Goal: Task Accomplishment & Management: Manage account settings

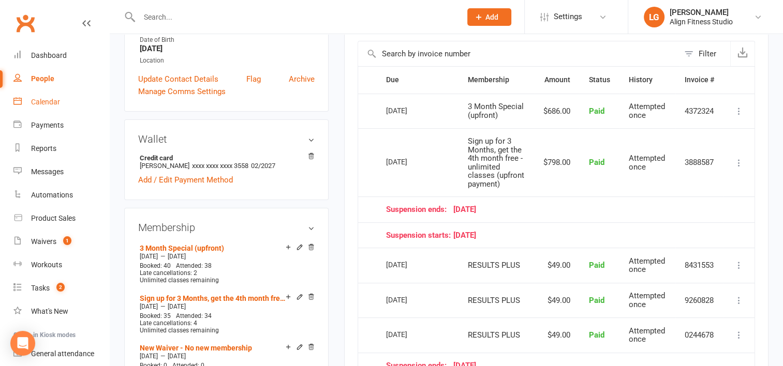
click at [50, 100] on div "Calendar" at bounding box center [45, 102] width 29 height 8
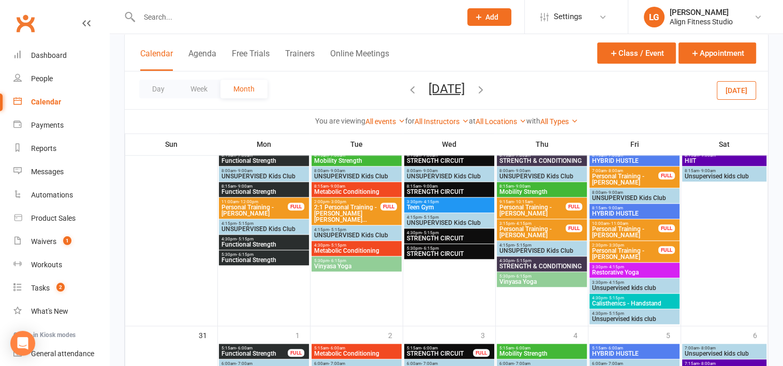
scroll to position [1136, 0]
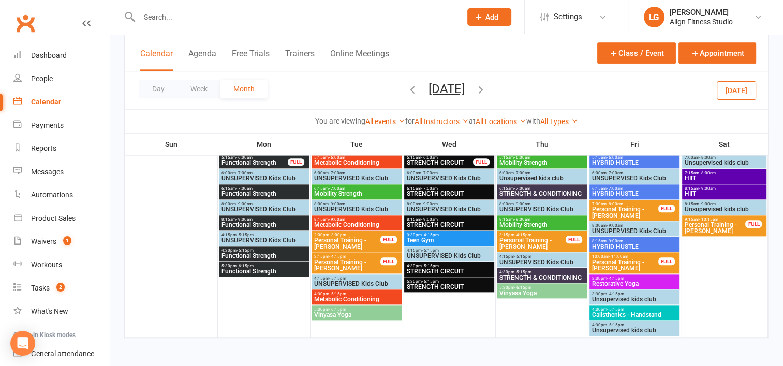
click at [486, 87] on icon "button" at bounding box center [480, 88] width 11 height 11
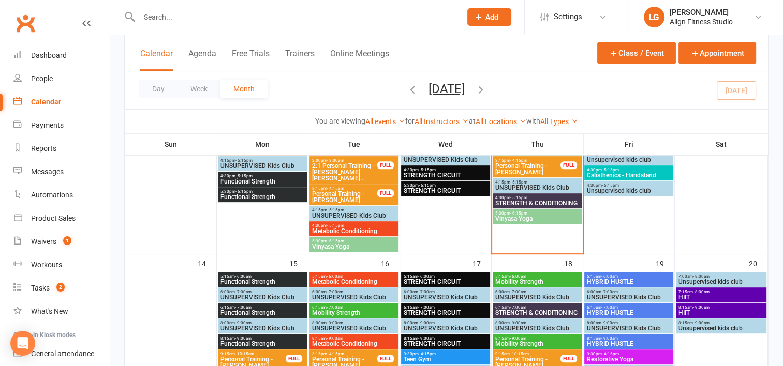
scroll to position [376, 0]
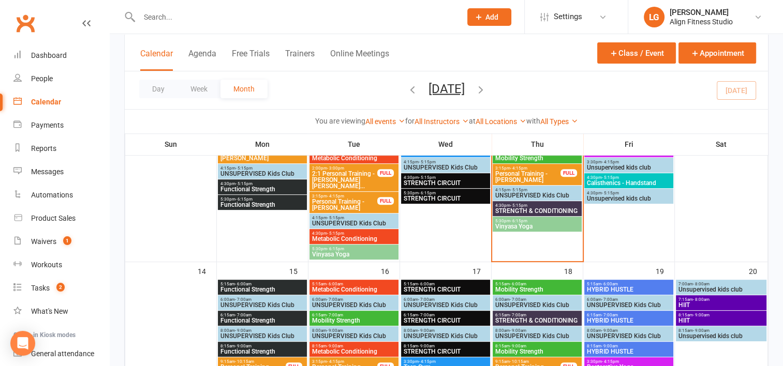
click at [510, 219] on span "- 6:15pm" at bounding box center [518, 221] width 17 height 5
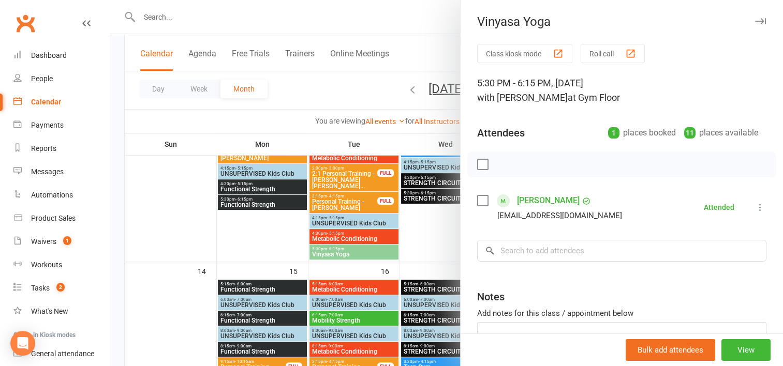
click at [424, 221] on div at bounding box center [446, 183] width 673 height 366
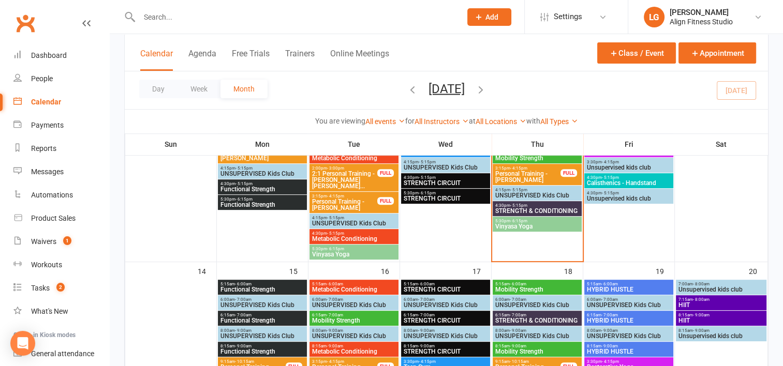
click at [539, 204] on span "4:30pm - 5:15pm" at bounding box center [537, 205] width 85 height 5
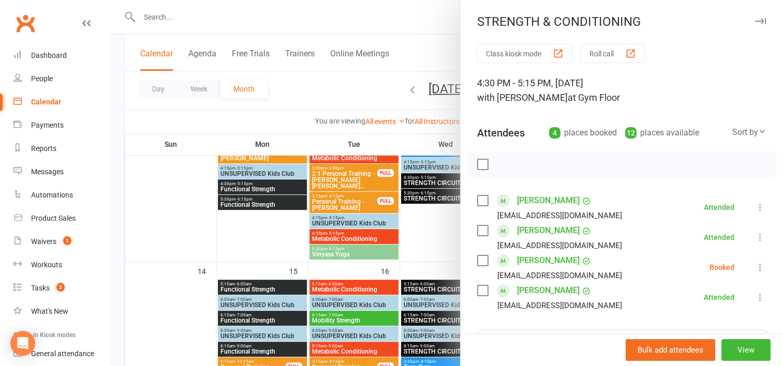
click at [445, 226] on div at bounding box center [446, 183] width 673 height 366
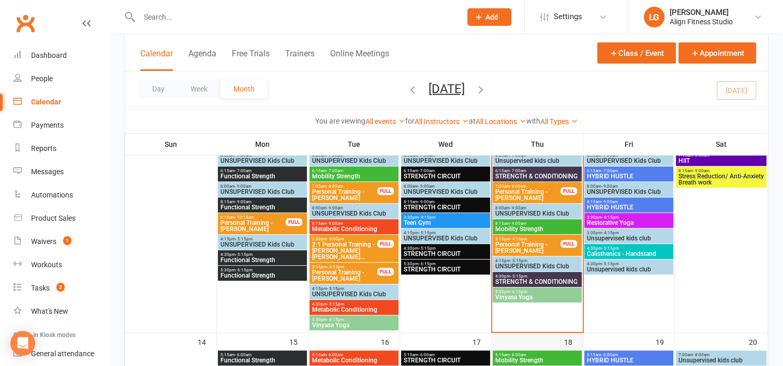
scroll to position [298, 0]
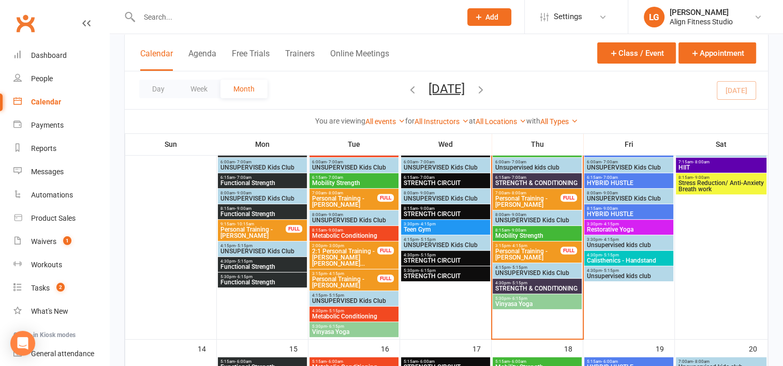
click at [534, 230] on span "8:15am - 9:00am" at bounding box center [537, 230] width 85 height 5
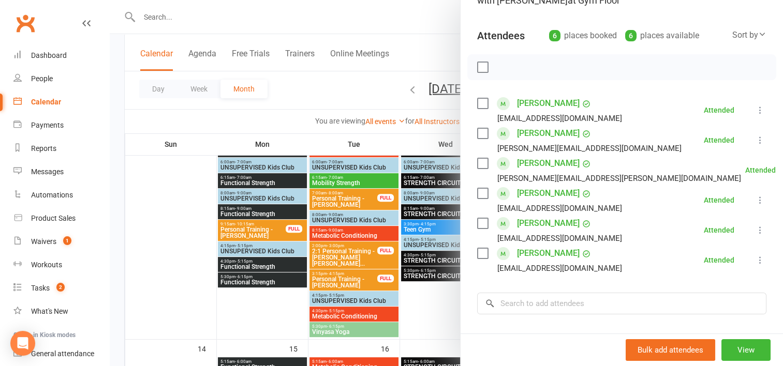
scroll to position [90, 0]
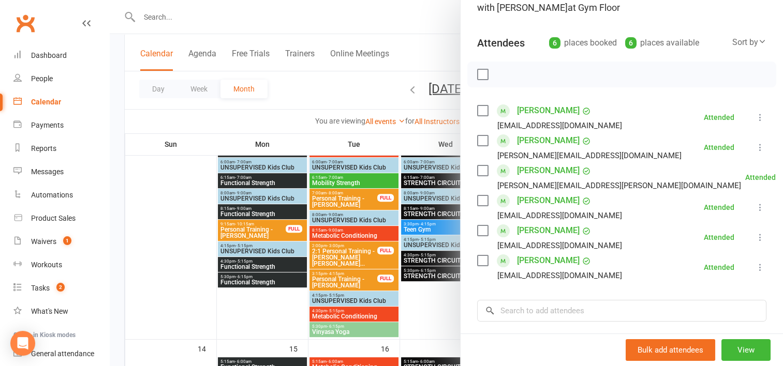
click at [437, 301] on div at bounding box center [446, 183] width 673 height 366
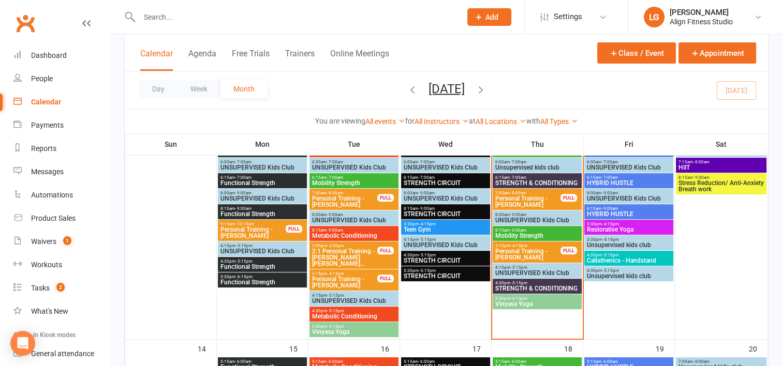
scroll to position [267, 0]
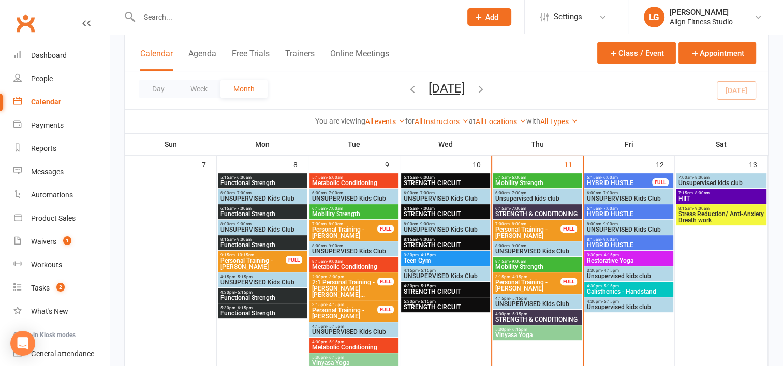
click at [534, 180] on span "Mobility Strength" at bounding box center [537, 183] width 85 height 6
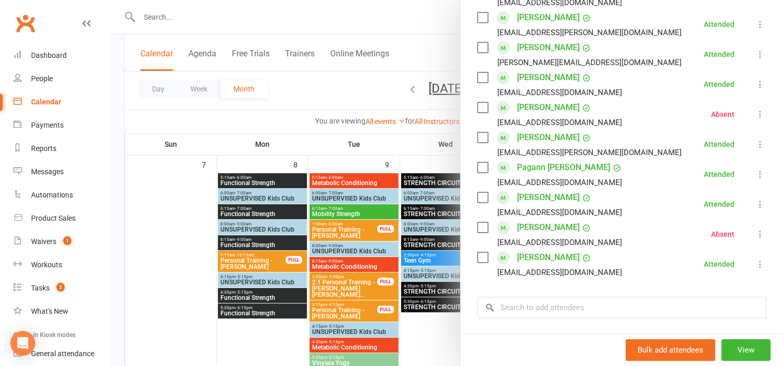
scroll to position [222, 0]
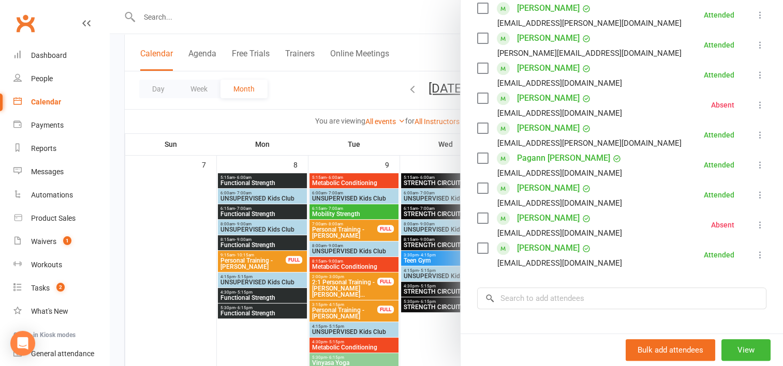
click at [414, 146] on div at bounding box center [446, 183] width 673 height 366
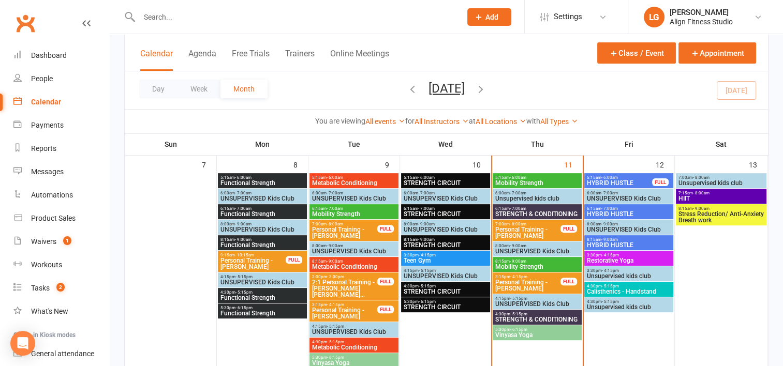
click at [517, 206] on span "- 7:00am" at bounding box center [518, 208] width 17 height 5
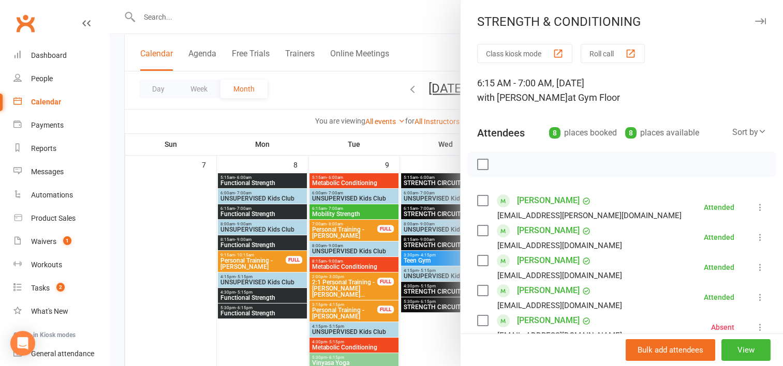
scroll to position [178, 0]
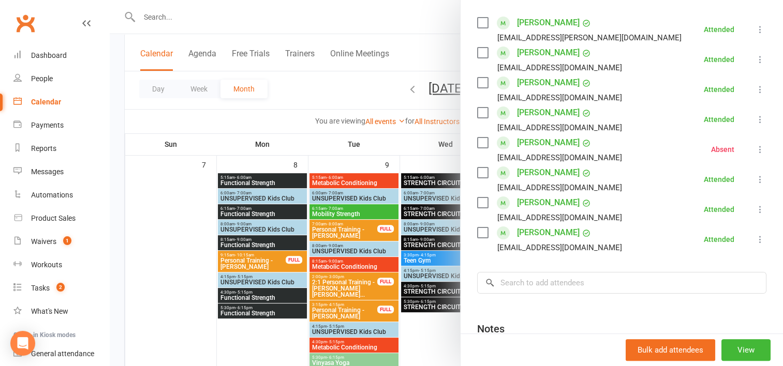
click at [381, 109] on div at bounding box center [446, 183] width 673 height 366
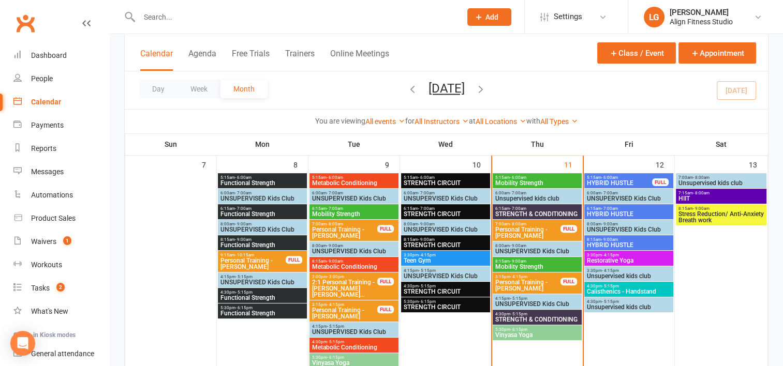
click at [522, 267] on span "Mobility Strength" at bounding box center [537, 267] width 85 height 6
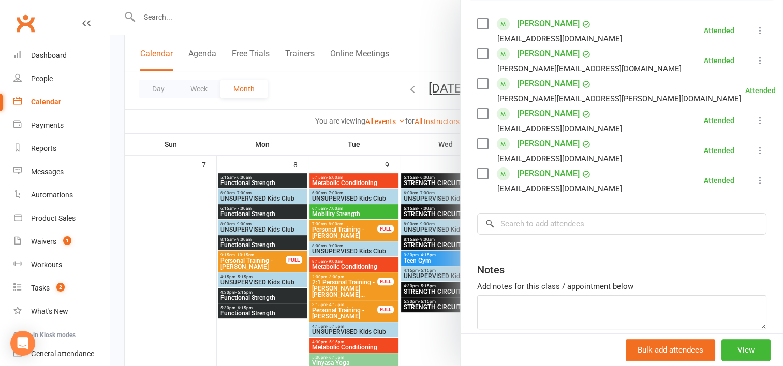
scroll to position [177, 0]
click at [384, 147] on div at bounding box center [446, 183] width 673 height 366
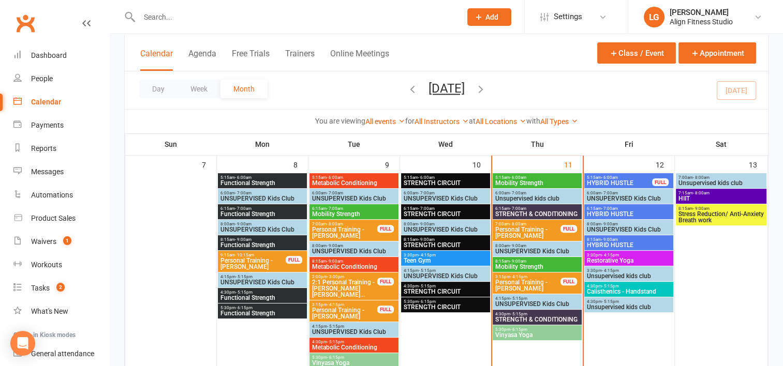
click at [526, 318] on span "STRENGTH & CONDITIONING" at bounding box center [537, 320] width 85 height 6
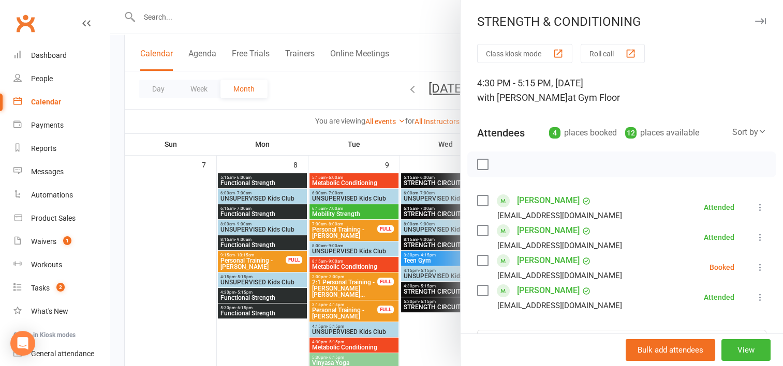
click at [394, 137] on div at bounding box center [446, 183] width 673 height 366
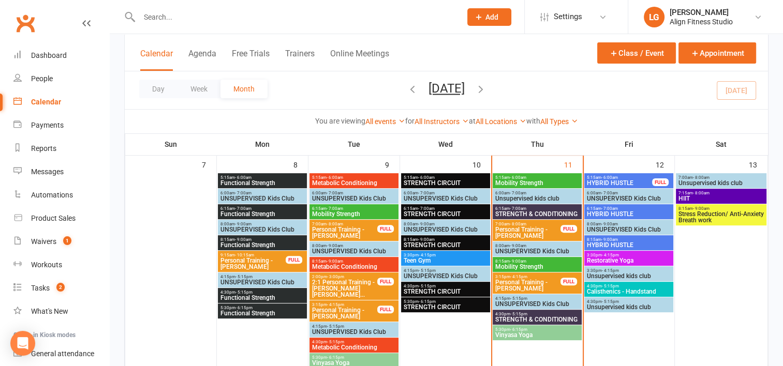
click at [609, 180] on span "HYBRID HUSTLE" at bounding box center [619, 183] width 66 height 6
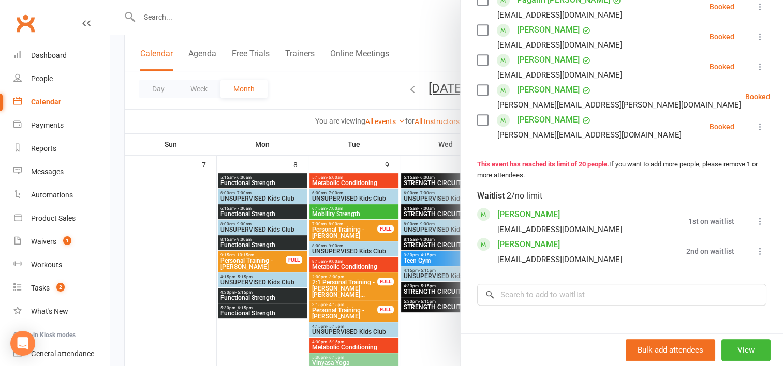
scroll to position [682, 0]
click at [417, 147] on div at bounding box center [446, 183] width 673 height 366
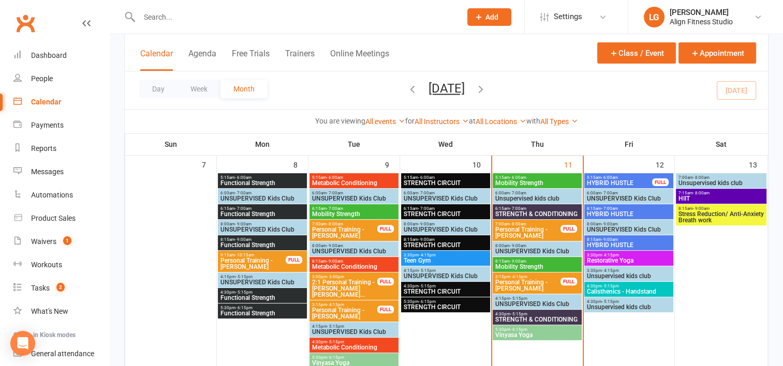
click at [604, 211] on span "HYBRID HUSTLE" at bounding box center [628, 214] width 85 height 6
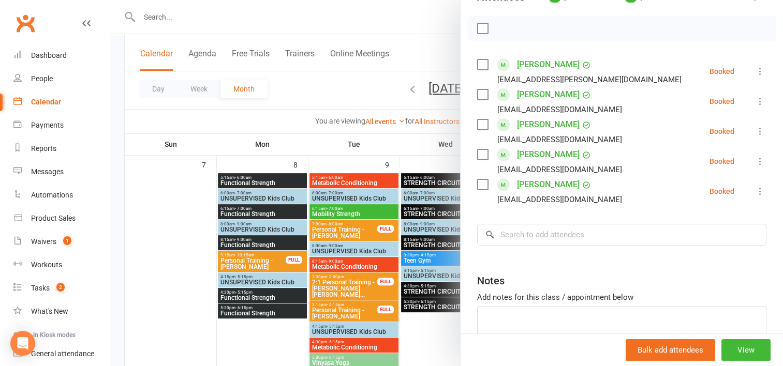
scroll to position [137, 0]
click at [403, 142] on div at bounding box center [446, 183] width 673 height 366
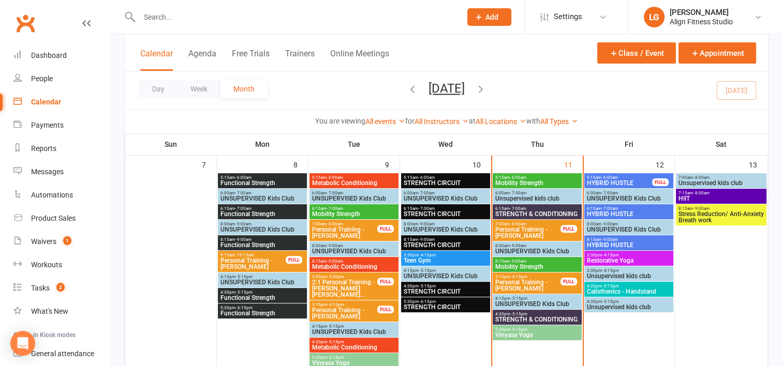
click at [615, 182] on span "HYBRID HUSTLE" at bounding box center [619, 183] width 66 height 6
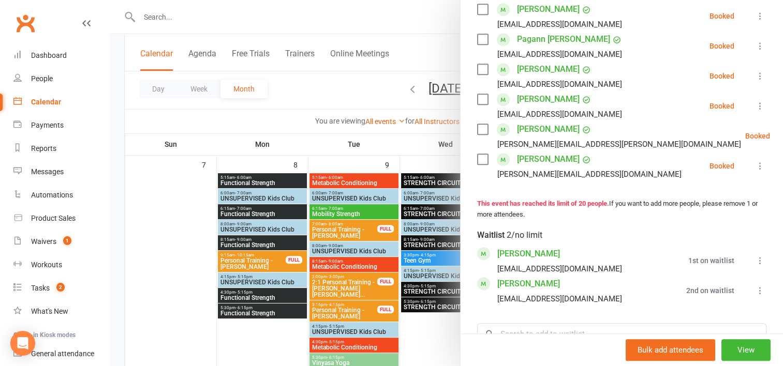
scroll to position [647, 0]
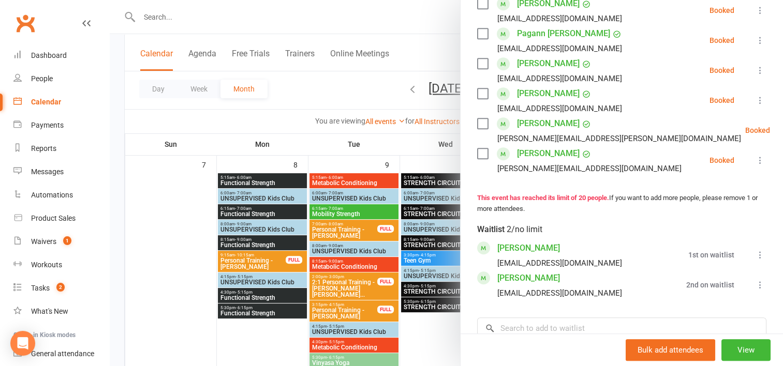
click at [755, 250] on icon at bounding box center [760, 255] width 10 height 10
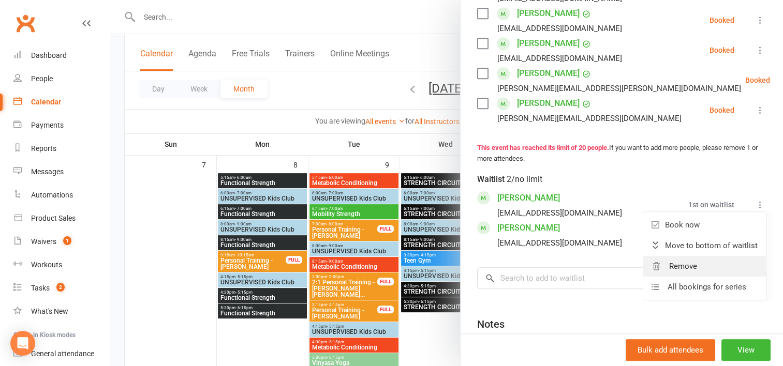
scroll to position [707, 0]
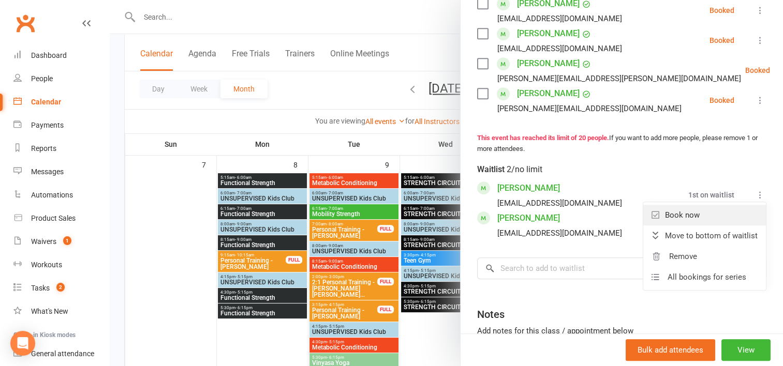
click at [668, 205] on link "Book now" at bounding box center [704, 215] width 123 height 21
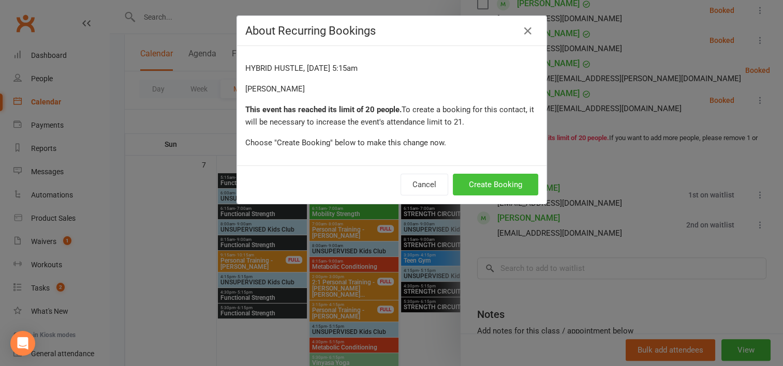
click at [482, 176] on button "Create Booking" at bounding box center [495, 185] width 85 height 22
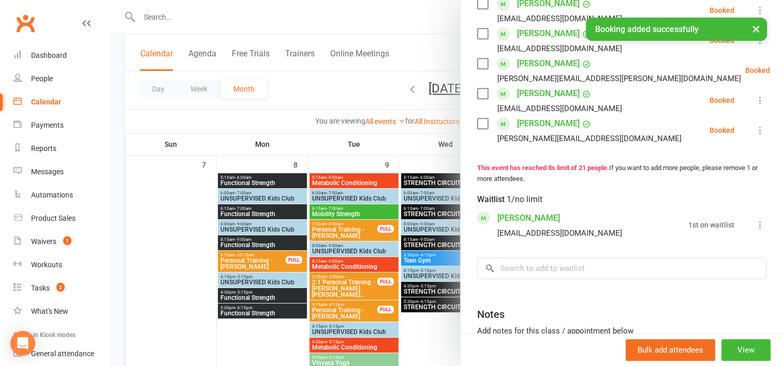
scroll to position [679, 0]
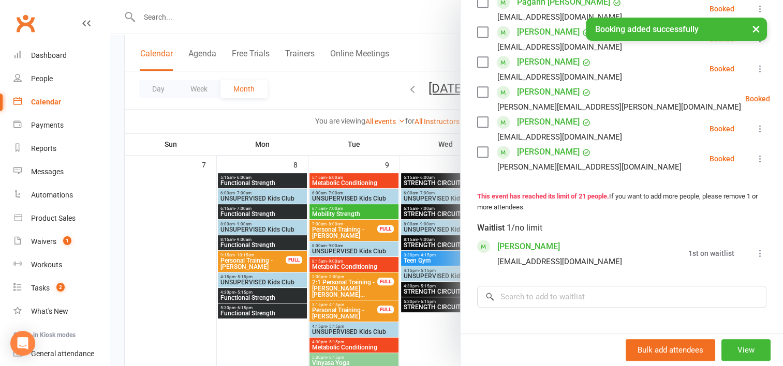
click at [335, 84] on div at bounding box center [446, 183] width 673 height 366
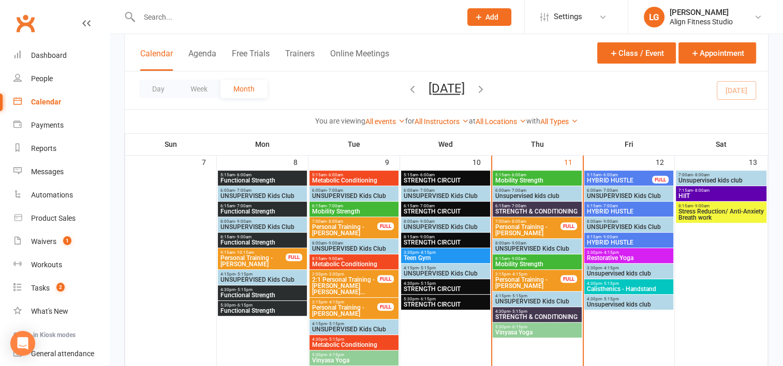
scroll to position [267, 0]
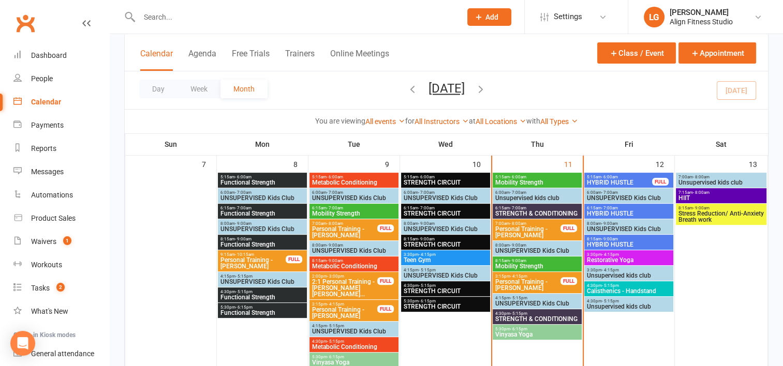
click at [645, 298] on div "4:30pm - 5:15pm Unsupervised kids club" at bounding box center [628, 304] width 89 height 15
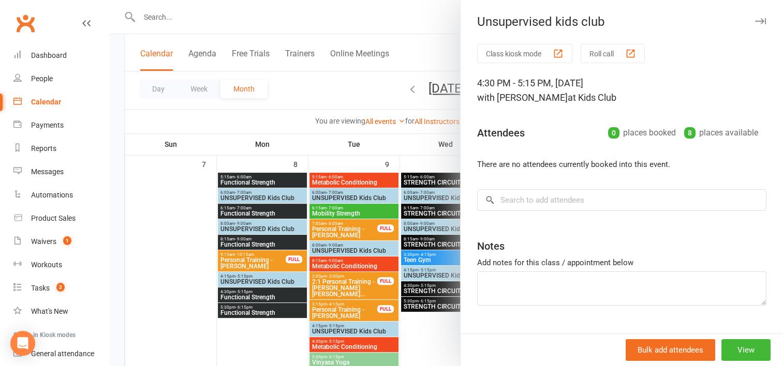
click at [442, 44] on div at bounding box center [446, 183] width 673 height 366
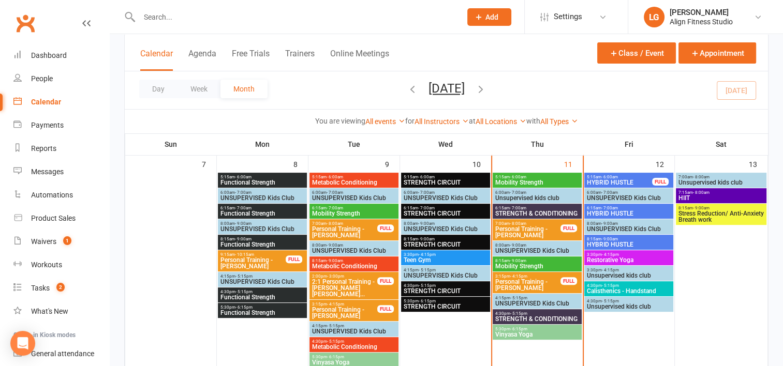
click at [605, 211] on span "HYBRID HUSTLE" at bounding box center [628, 214] width 85 height 6
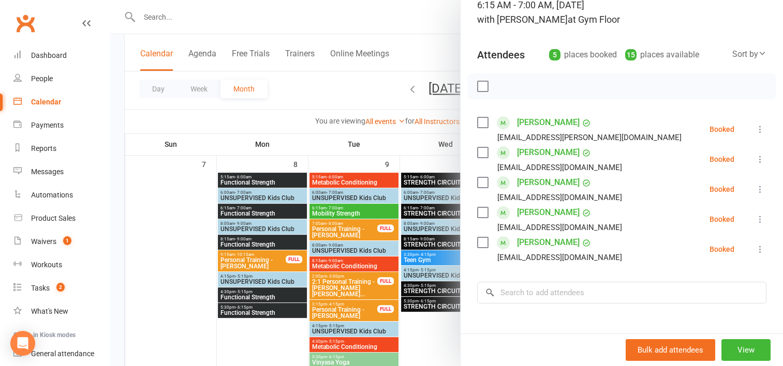
scroll to position [46, 0]
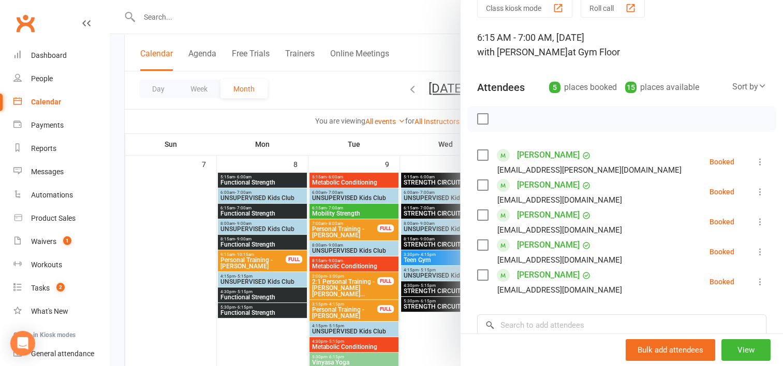
click at [371, 93] on div at bounding box center [446, 183] width 673 height 366
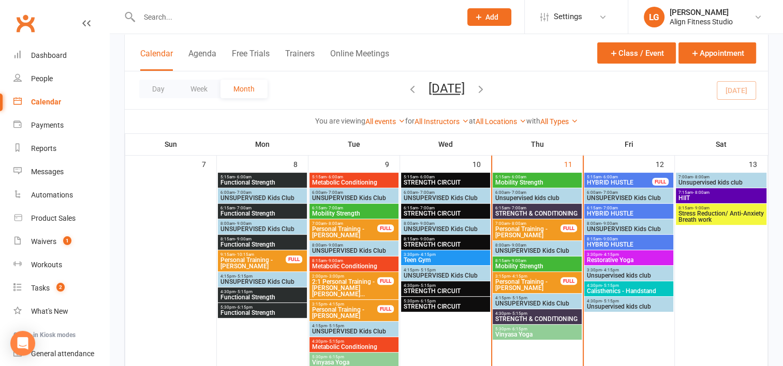
click at [625, 247] on span "HYBRID HUSTLE" at bounding box center [628, 245] width 85 height 6
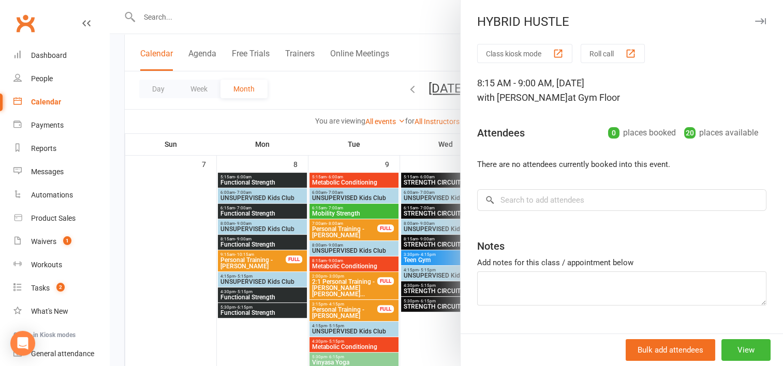
click at [341, 87] on div at bounding box center [446, 183] width 673 height 366
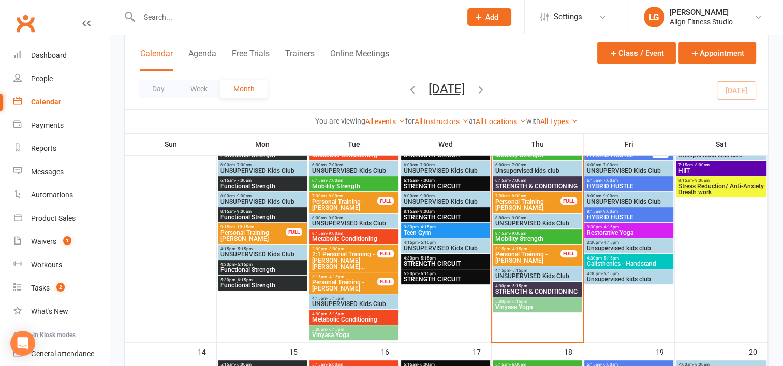
scroll to position [285, 0]
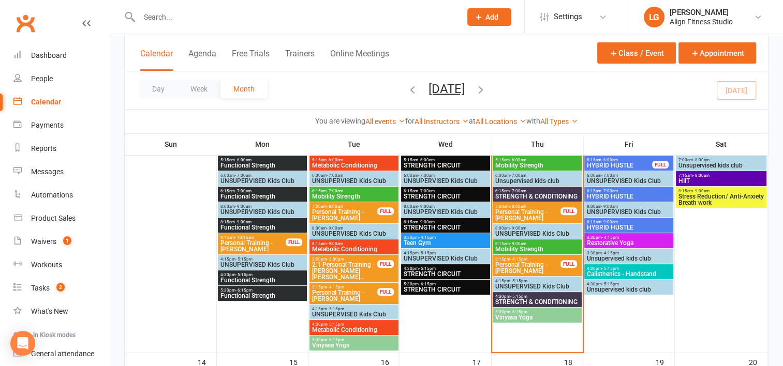
click at [533, 317] on span "Vinyasa Yoga" at bounding box center [537, 318] width 85 height 6
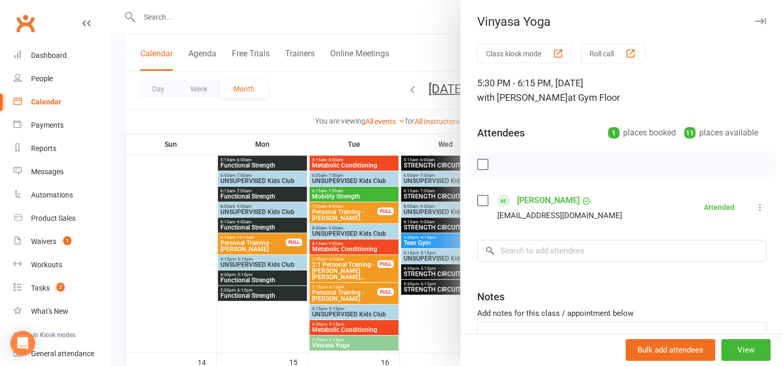
click at [385, 95] on div at bounding box center [446, 183] width 673 height 366
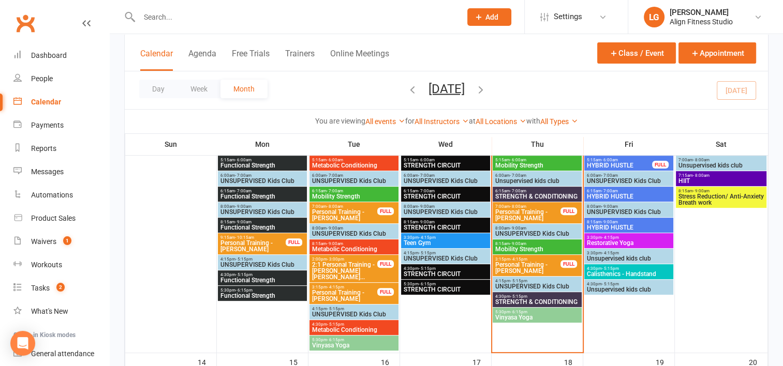
click at [535, 297] on span "4:30pm - 5:15pm" at bounding box center [537, 296] width 85 height 5
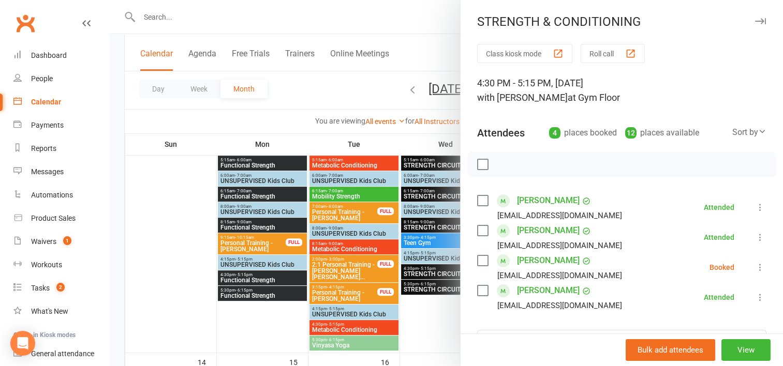
click at [336, 88] on div at bounding box center [446, 183] width 673 height 366
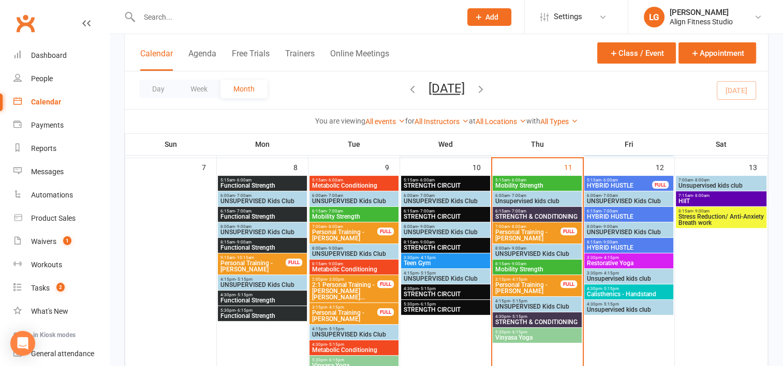
scroll to position [265, 0]
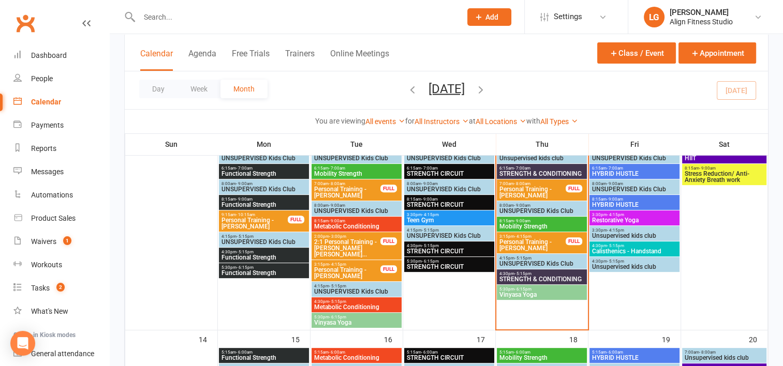
scroll to position [305, 0]
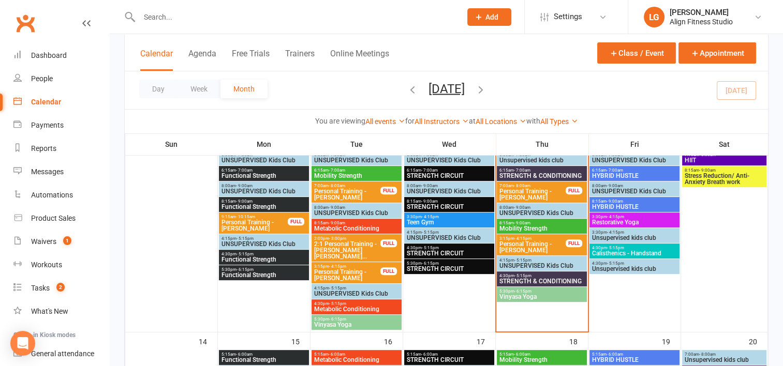
click at [544, 278] on span "STRENGTH & CONDITIONING" at bounding box center [542, 281] width 86 height 6
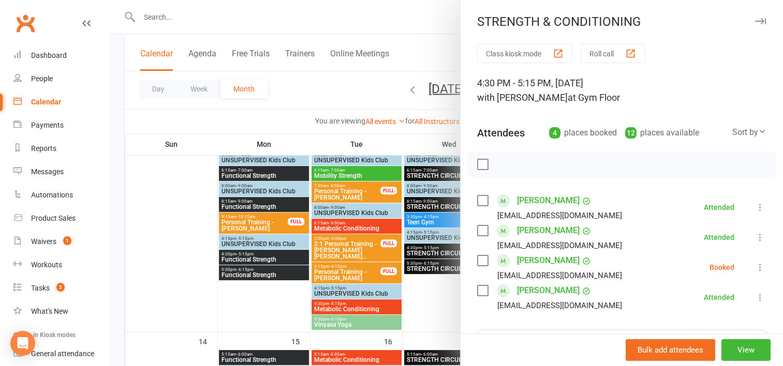
click at [755, 263] on icon at bounding box center [760, 267] width 10 height 10
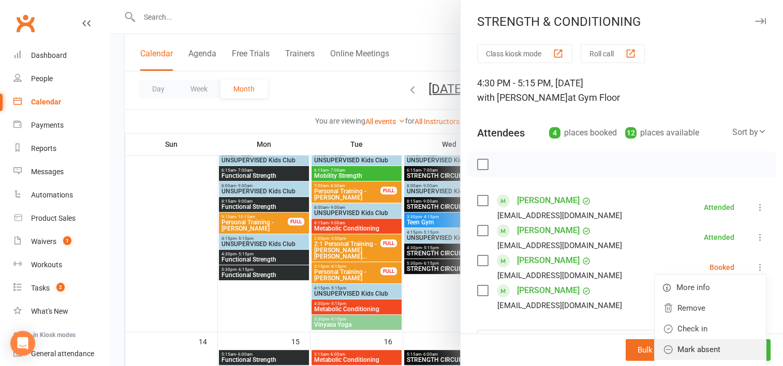
click at [686, 347] on link "Mark absent" at bounding box center [709, 349] width 111 height 21
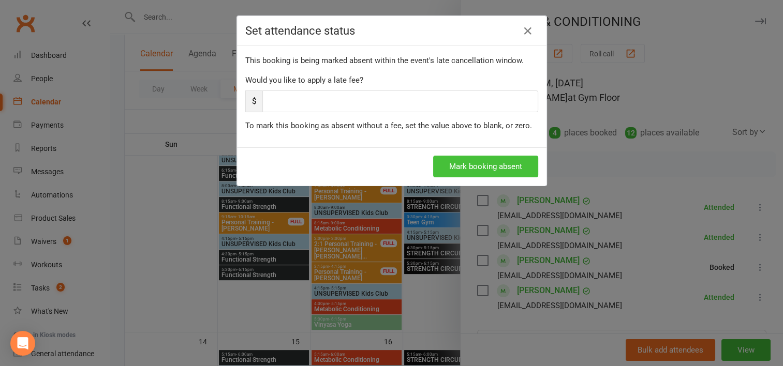
click at [482, 169] on button "Mark booking absent" at bounding box center [485, 167] width 105 height 22
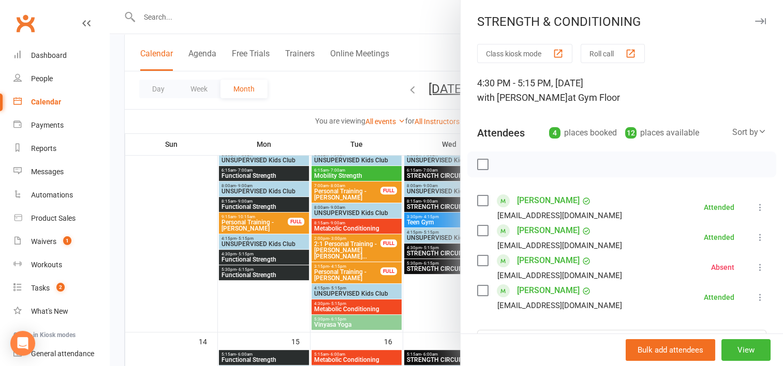
click at [370, 83] on div at bounding box center [446, 183] width 673 height 366
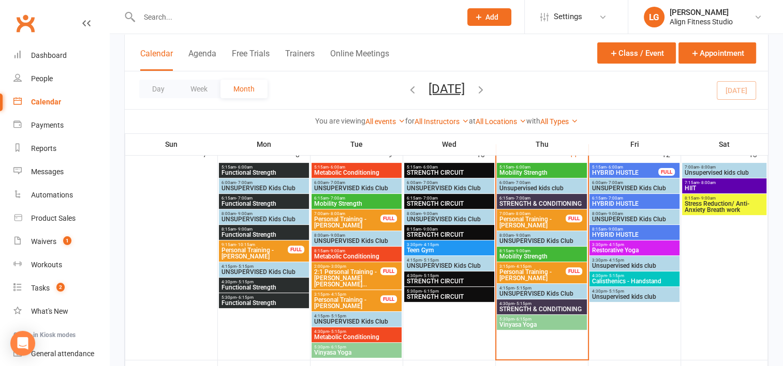
scroll to position [276, 0]
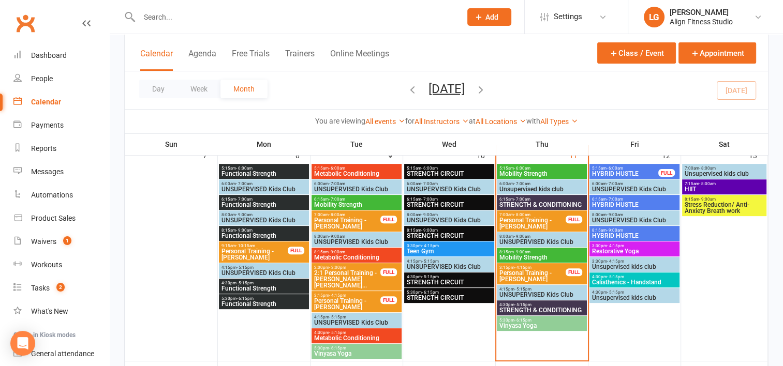
click at [629, 249] on span "Restorative Yoga" at bounding box center [634, 251] width 86 height 6
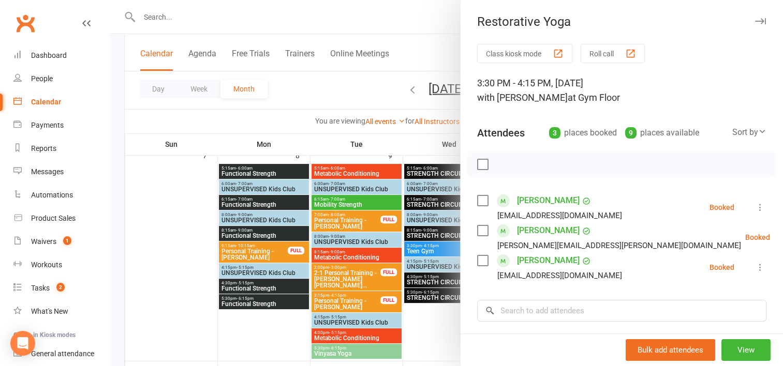
click at [351, 88] on div at bounding box center [446, 183] width 673 height 366
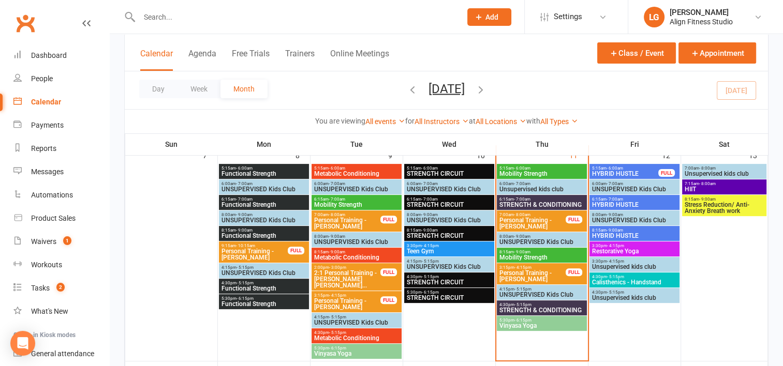
click at [615, 275] on span "- 5:15pm" at bounding box center [615, 277] width 17 height 5
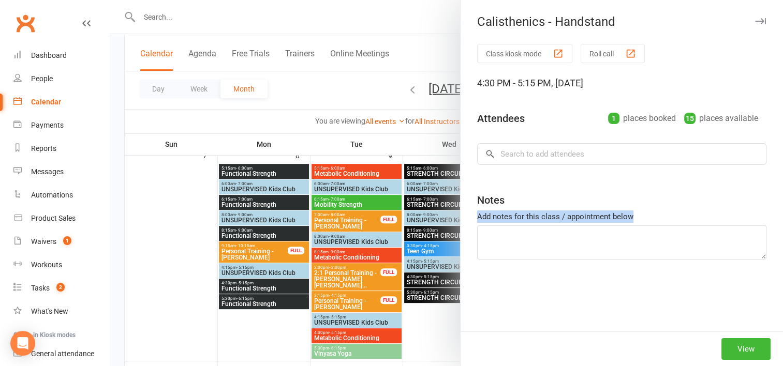
click at [615, 275] on div "Class kiosk mode Roll call 4:30 PM - 5:15 PM, Friday, September, 12, 2025 Atten…" at bounding box center [621, 188] width 322 height 288
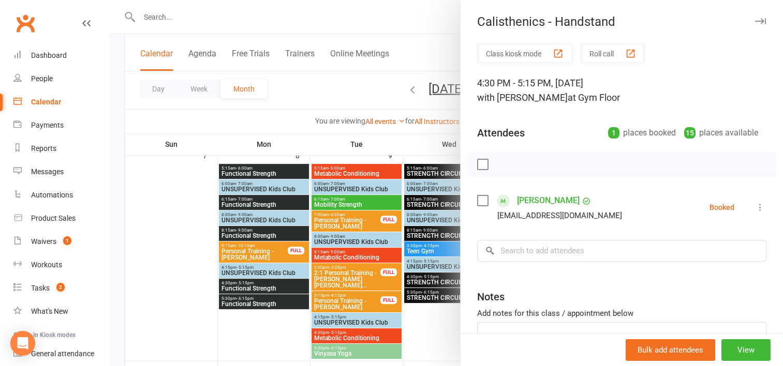
click at [374, 97] on div at bounding box center [446, 183] width 673 height 366
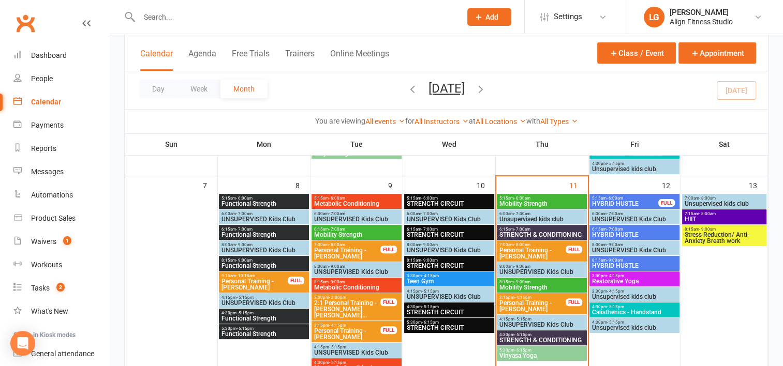
scroll to position [246, 0]
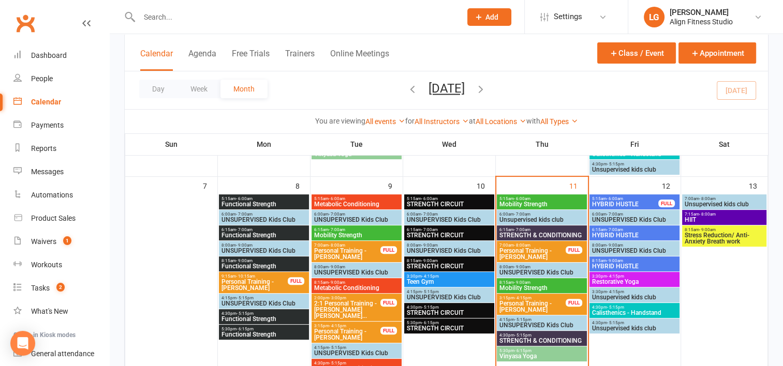
click at [710, 217] on span "HIIT" at bounding box center [724, 220] width 81 height 6
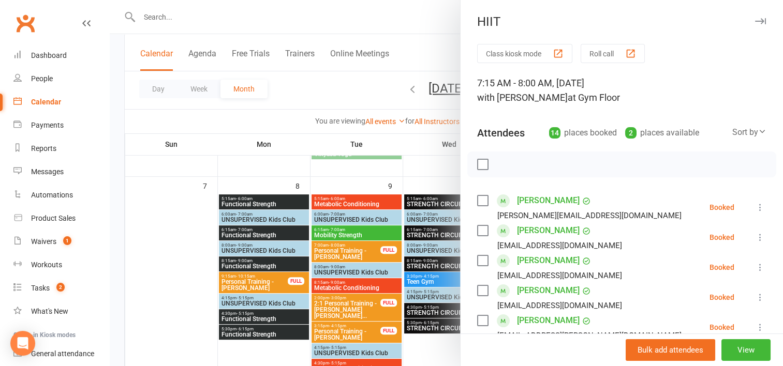
click at [345, 88] on div at bounding box center [446, 183] width 673 height 366
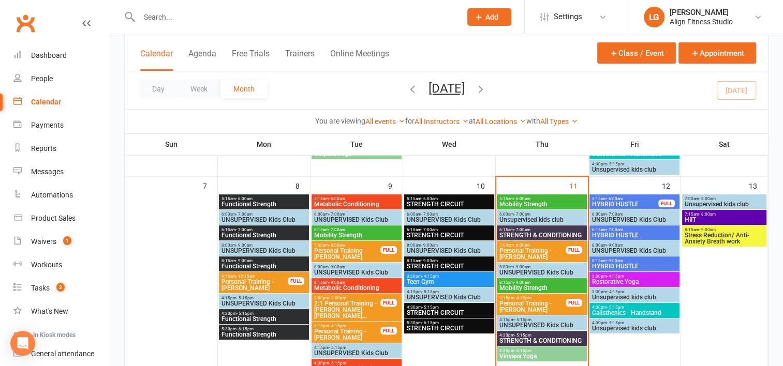
click at [702, 237] on span "Stress Reduction/ Anti-Anxiety Breath work" at bounding box center [724, 238] width 81 height 12
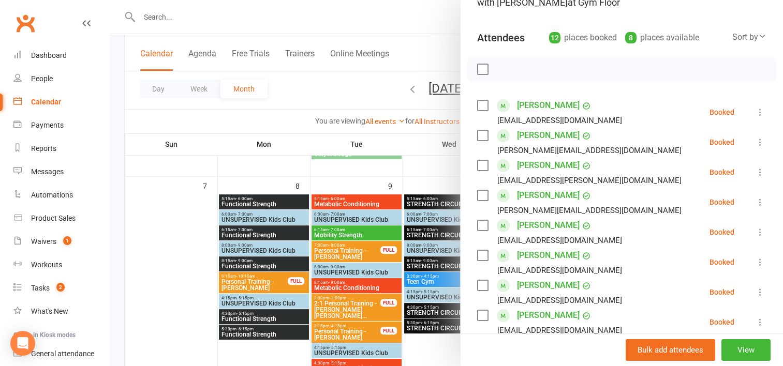
scroll to position [93, 0]
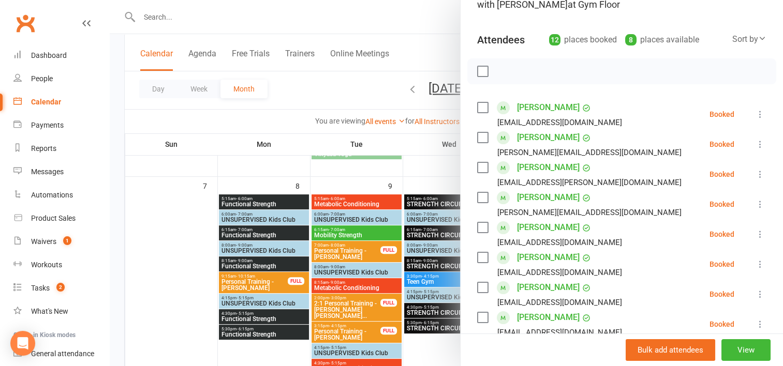
click at [426, 63] on div at bounding box center [446, 183] width 673 height 366
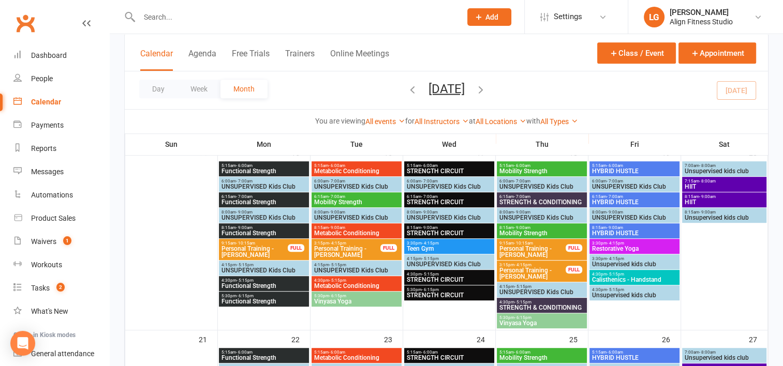
scroll to position [496, 0]
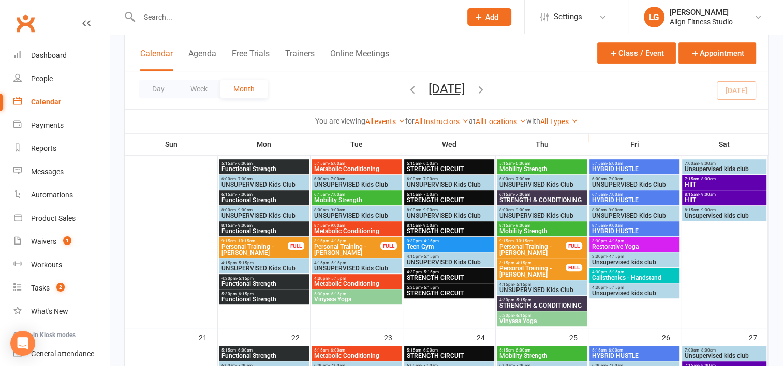
click at [277, 242] on span "9:15am - 10:15am" at bounding box center [254, 241] width 67 height 5
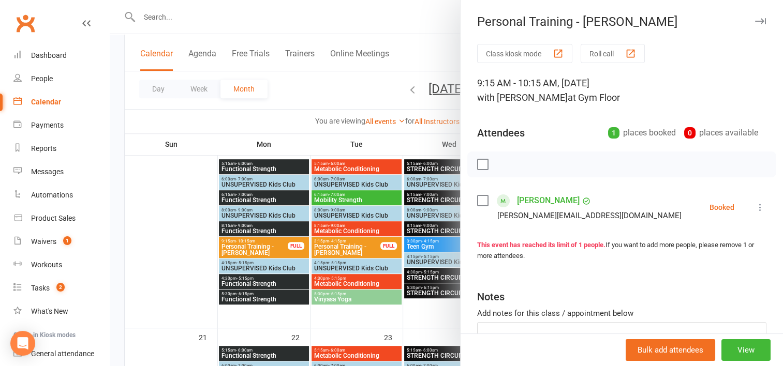
click at [755, 208] on icon at bounding box center [760, 207] width 10 height 10
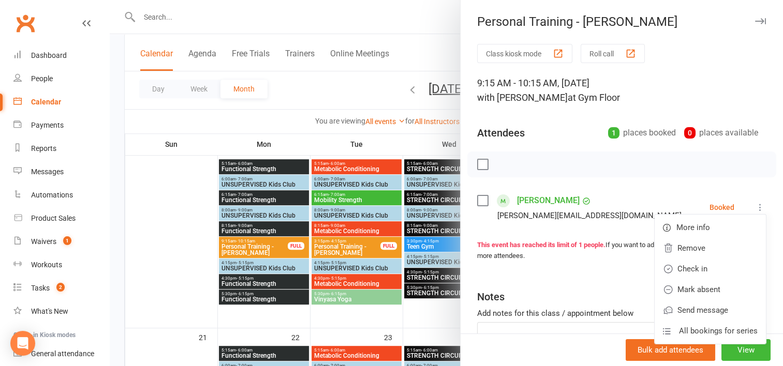
click at [624, 155] on div at bounding box center [621, 165] width 309 height 26
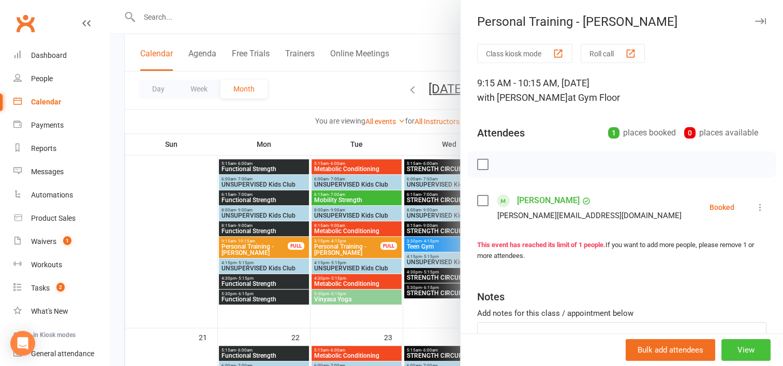
click at [722, 348] on button "View" at bounding box center [745, 350] width 49 height 22
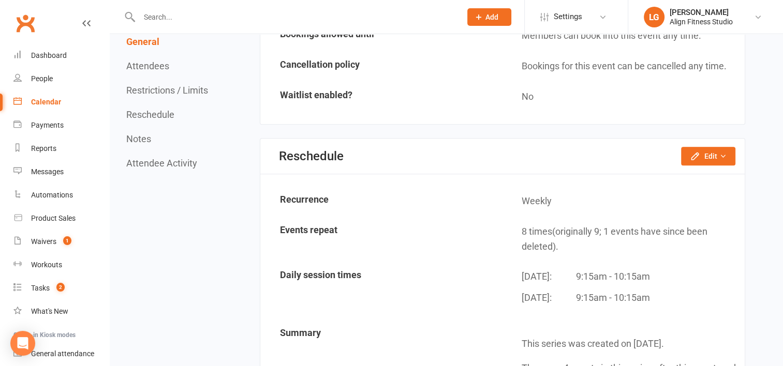
scroll to position [713, 0]
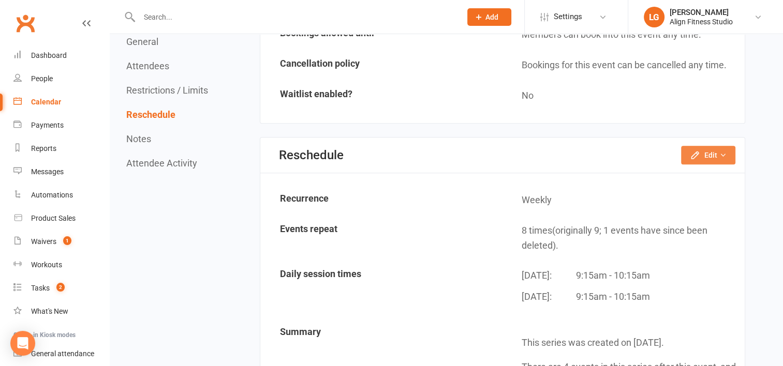
click at [704, 147] on button "Edit" at bounding box center [708, 155] width 54 height 19
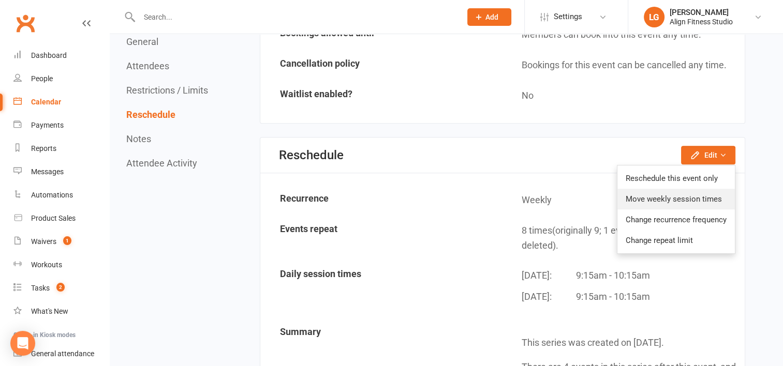
click at [671, 197] on link "Move weekly session times" at bounding box center [675, 199] width 117 height 21
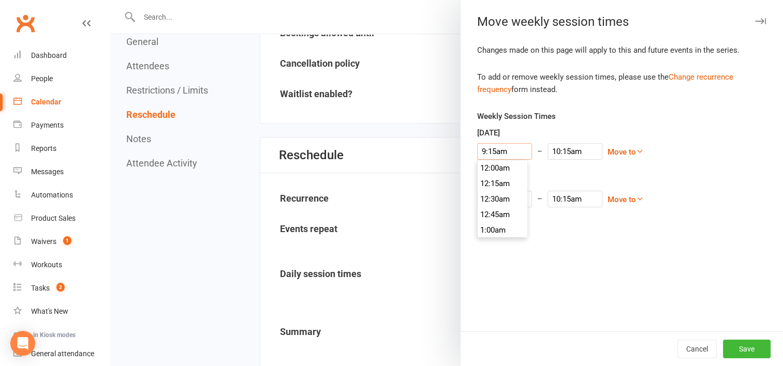
click at [507, 147] on input "9:15am" at bounding box center [504, 151] width 55 height 17
type input "7:15am"
type input "8:15am"
drag, startPoint x: 492, startPoint y: 176, endPoint x: 493, endPoint y: 170, distance: 6.7
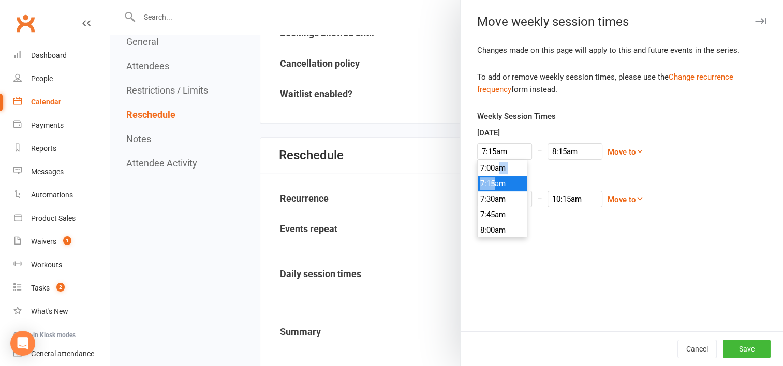
click at [493, 170] on div "Weekly Session Times Monday 7:15am 12:00am 12:15am 12:30am 12:45am 1:00am 1:15a…" at bounding box center [621, 166] width 289 height 112
click at [508, 153] on input "7:15am" at bounding box center [504, 151] width 55 height 17
type input "7:00am"
type input "8:00am"
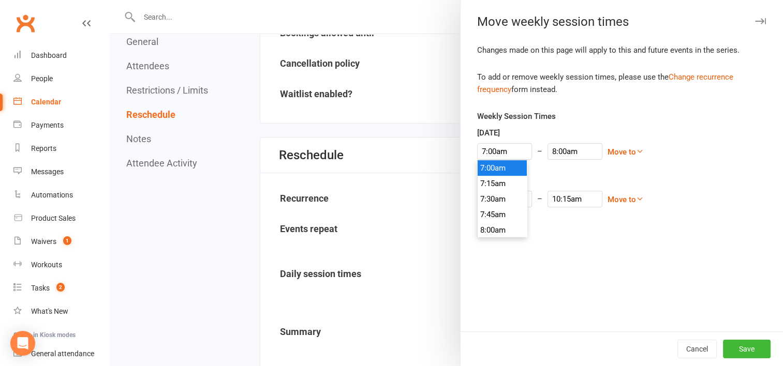
click at [496, 171] on li "7:00am" at bounding box center [503, 168] width 50 height 16
click at [505, 201] on input "9:15am" at bounding box center [504, 199] width 55 height 17
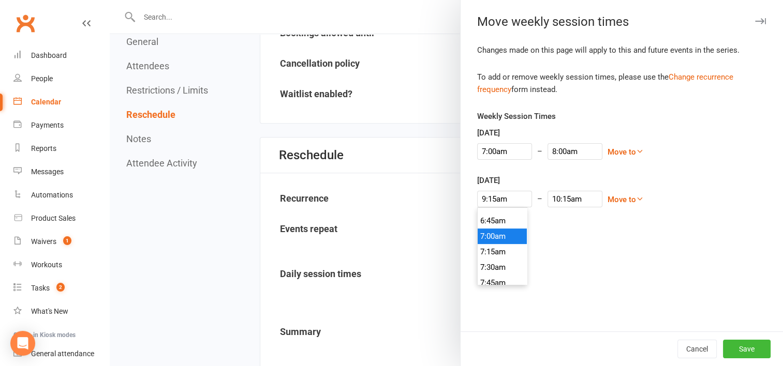
type input "7:00am"
type input "8:00am"
click at [505, 230] on li "7:00am" at bounding box center [503, 237] width 50 height 16
click at [743, 349] on button "Save" at bounding box center [747, 349] width 48 height 19
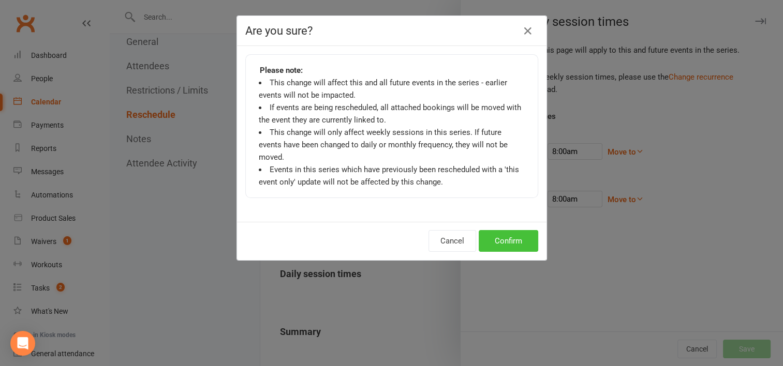
click at [495, 230] on button "Confirm" at bounding box center [508, 241] width 59 height 22
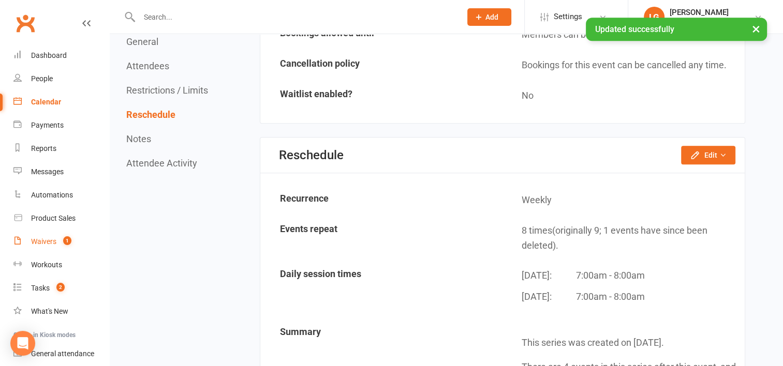
click at [48, 241] on div "Waivers" at bounding box center [43, 241] width 25 height 8
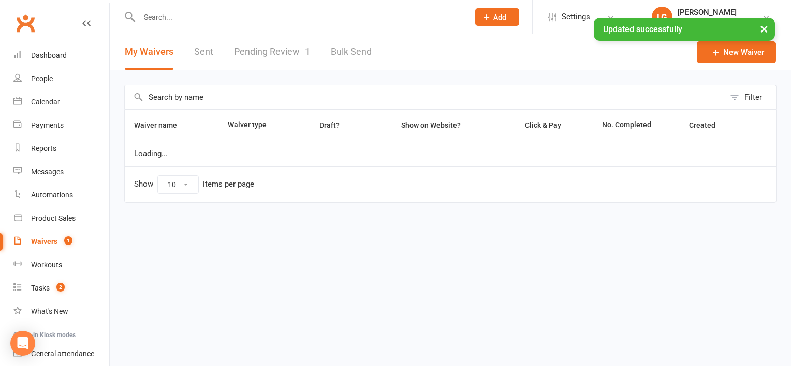
select select "100"
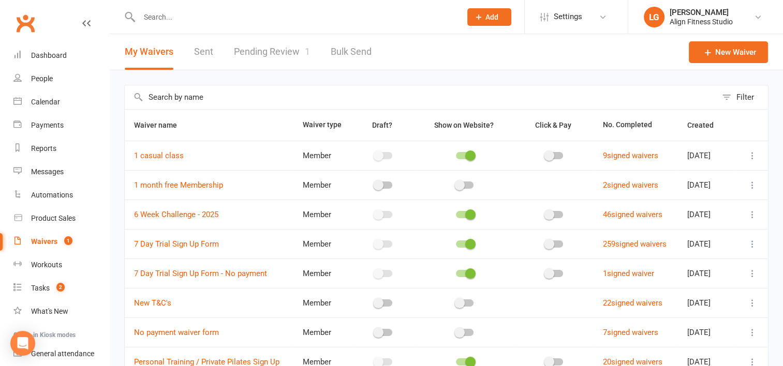
click at [267, 53] on link "Pending Review 1" at bounding box center [272, 52] width 76 height 36
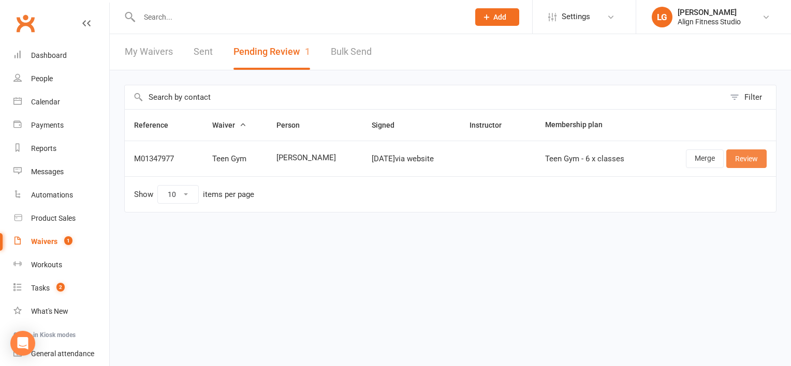
click at [749, 161] on link "Review" at bounding box center [746, 159] width 40 height 19
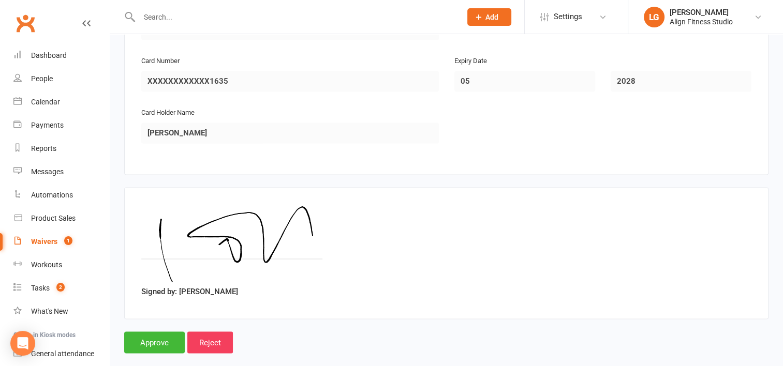
scroll to position [1669, 0]
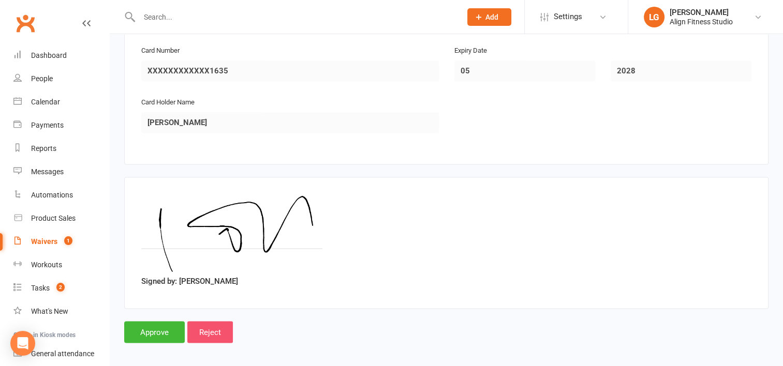
click at [211, 322] on input "Reject" at bounding box center [210, 332] width 46 height 22
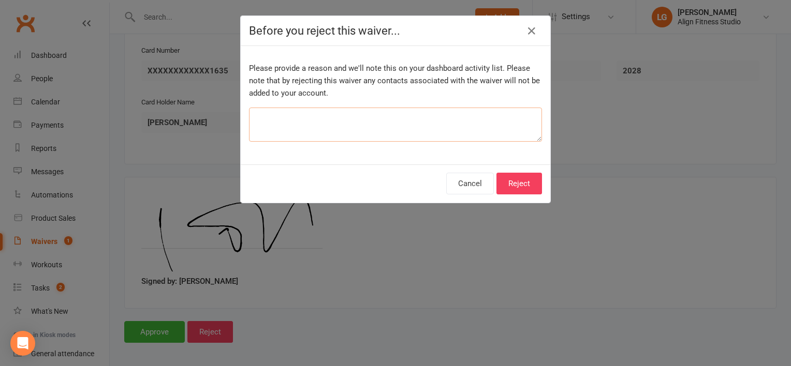
click at [316, 126] on textarea at bounding box center [395, 125] width 293 height 34
click at [296, 114] on textarea "already has" at bounding box center [395, 125] width 293 height 34
type textarea "already has passes"
click at [513, 188] on button "Reject" at bounding box center [519, 184] width 46 height 22
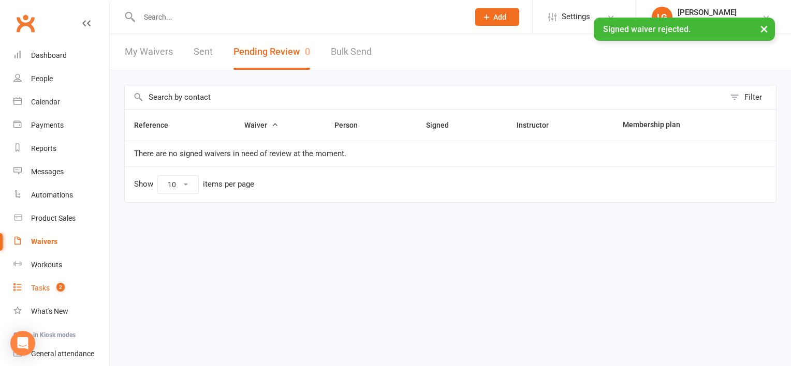
click at [48, 294] on link "Tasks 2" at bounding box center [61, 288] width 96 height 23
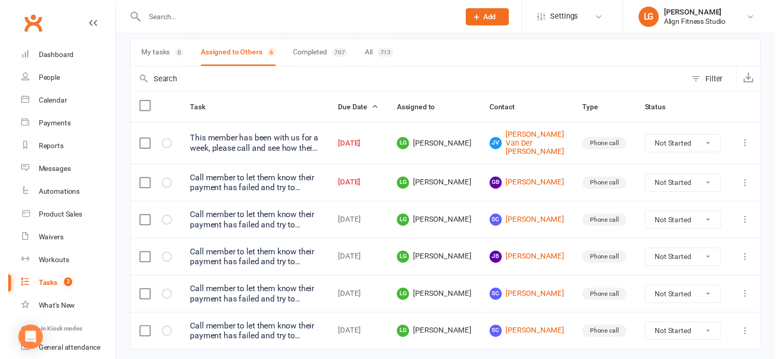
scroll to position [98, 0]
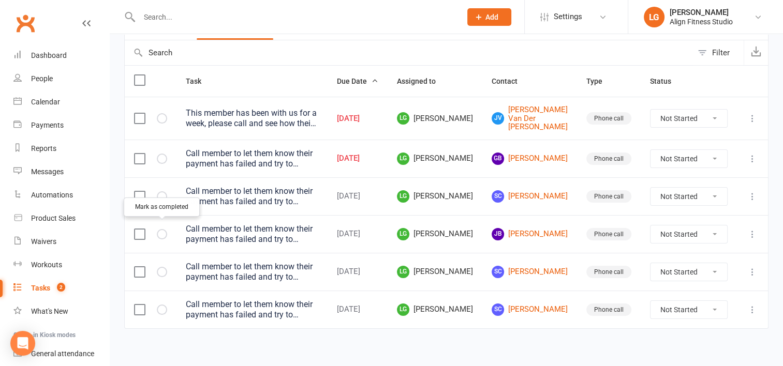
click at [0, 0] on icon "button" at bounding box center [0, 0] width 0 height 0
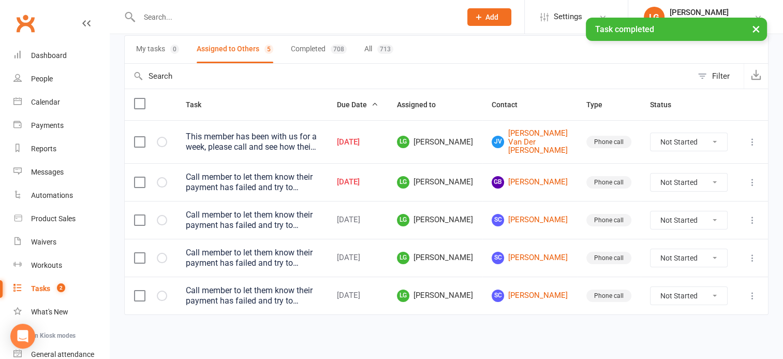
scroll to position [60, 0]
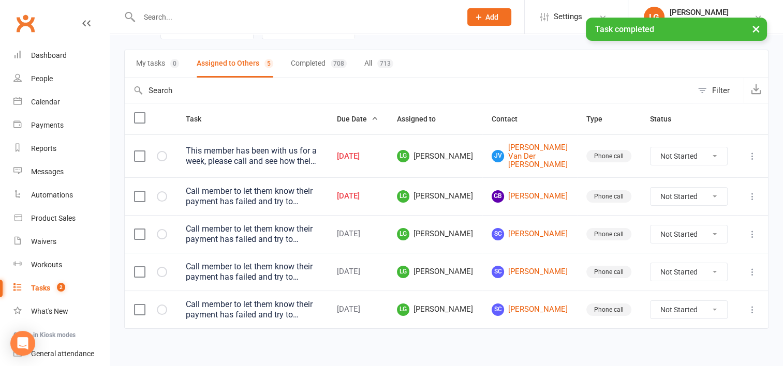
click at [167, 191] on div at bounding box center [150, 196] width 33 height 10
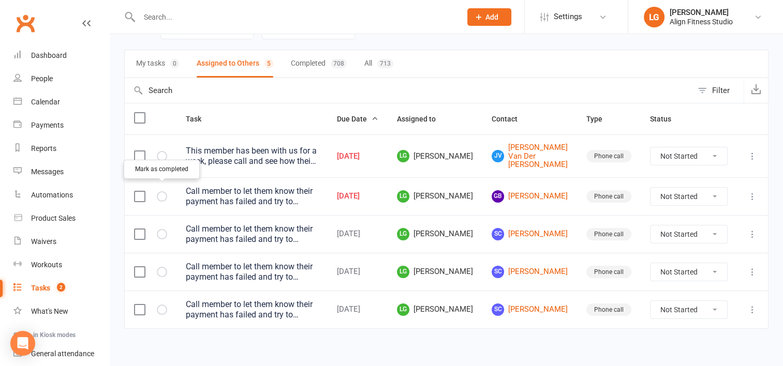
click at [0, 0] on icon "button" at bounding box center [0, 0] width 0 height 0
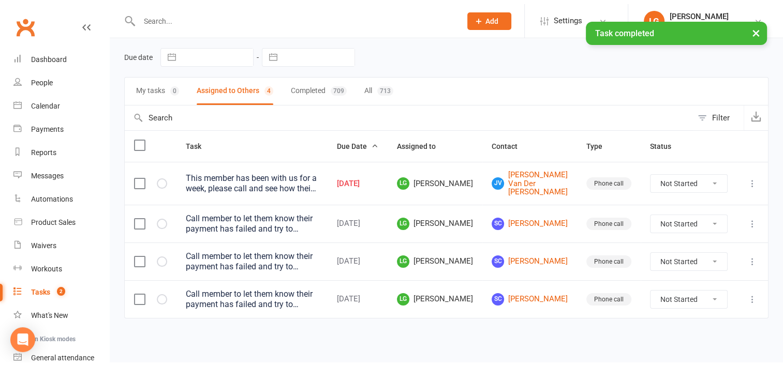
scroll to position [27, 0]
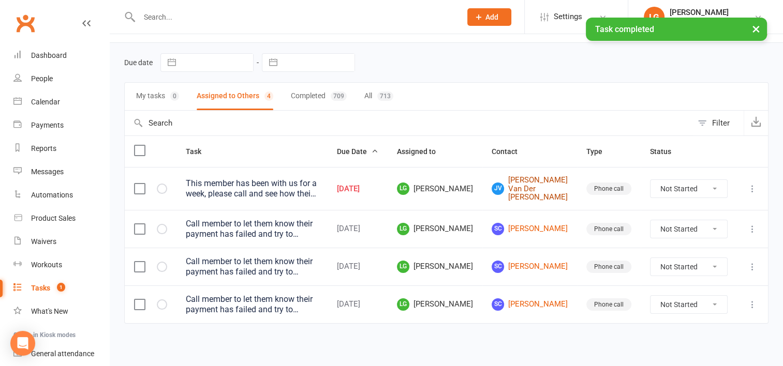
click at [548, 185] on link "JV Jone Van Der Byl" at bounding box center [530, 189] width 76 height 26
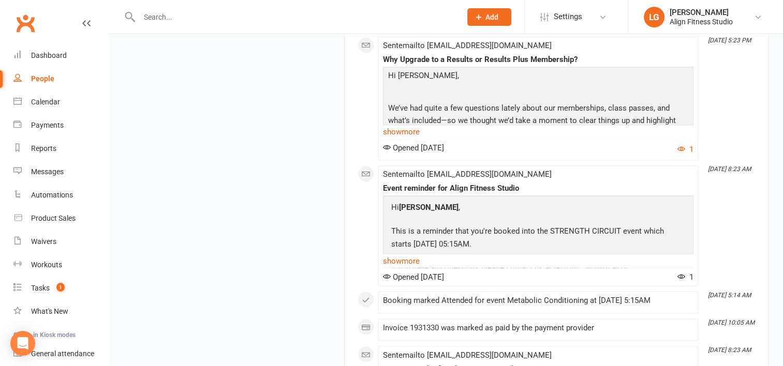
scroll to position [1888, 0]
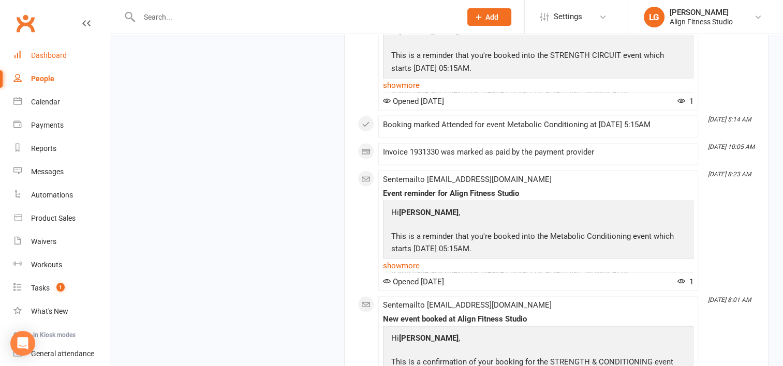
click at [52, 56] on div "Dashboard" at bounding box center [49, 55] width 36 height 8
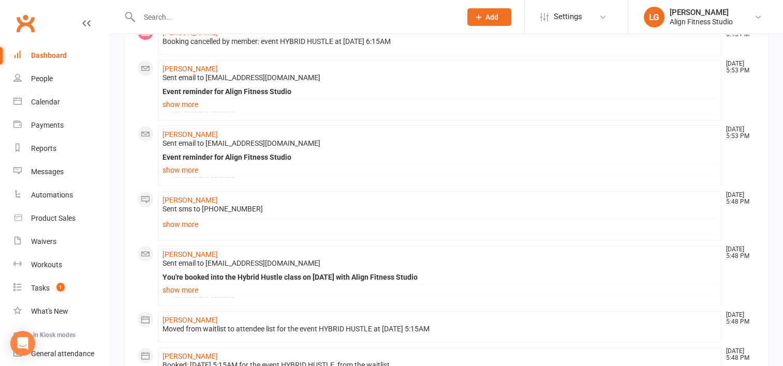
scroll to position [492, 0]
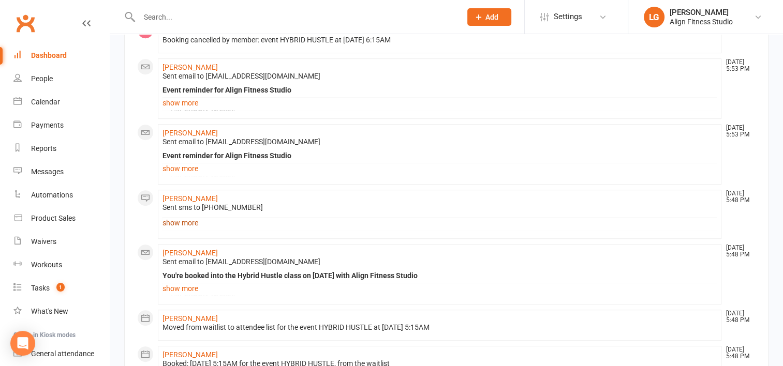
click at [187, 224] on link "show more" at bounding box center [439, 223] width 554 height 14
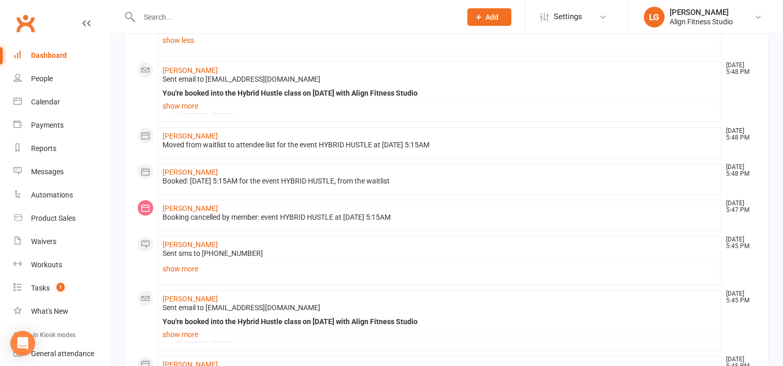
scroll to position [763, 0]
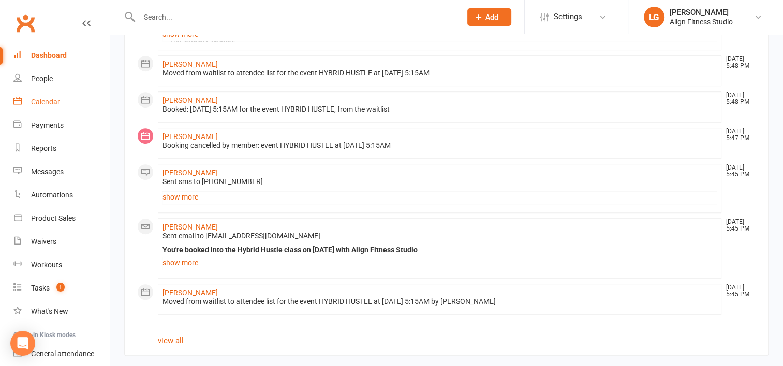
click at [44, 97] on link "Calendar" at bounding box center [61, 102] width 96 height 23
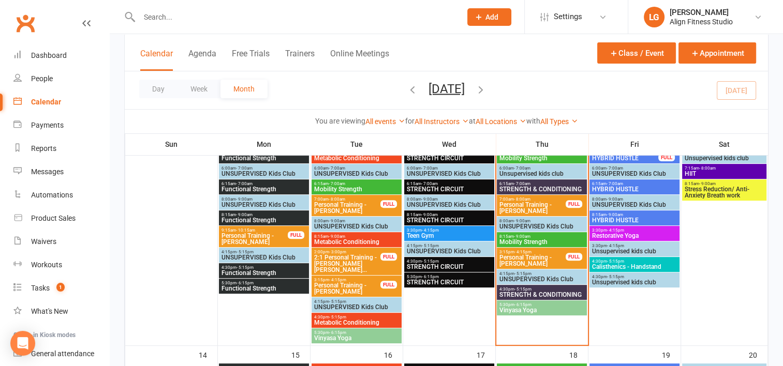
scroll to position [246, 0]
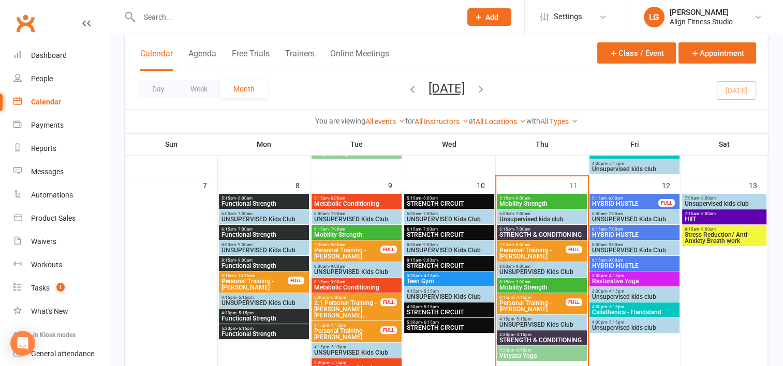
click at [624, 201] on span "HYBRID HUSTLE" at bounding box center [624, 204] width 67 height 6
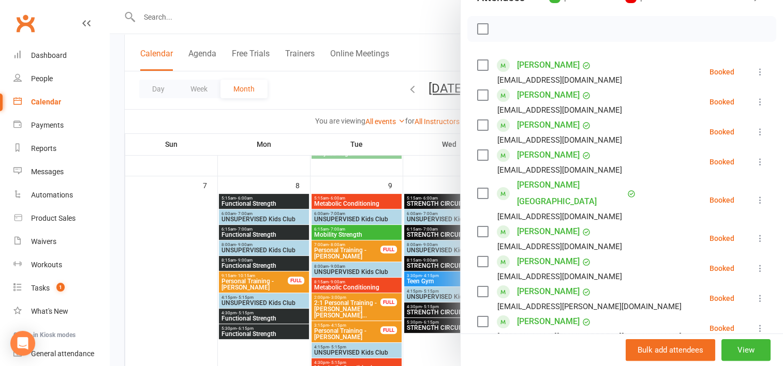
scroll to position [124, 0]
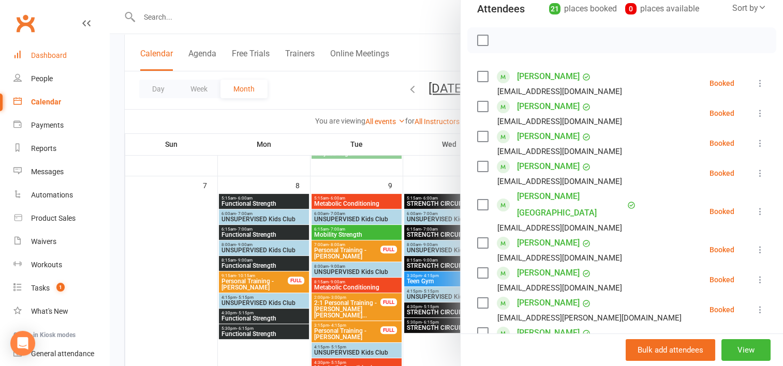
click at [52, 56] on div "Dashboard" at bounding box center [49, 55] width 36 height 8
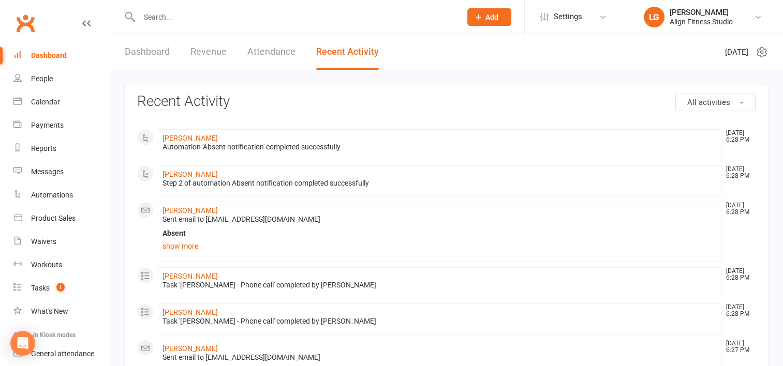
click at [211, 50] on link "Revenue" at bounding box center [208, 52] width 36 height 36
